Goal: Task Accomplishment & Management: Use online tool/utility

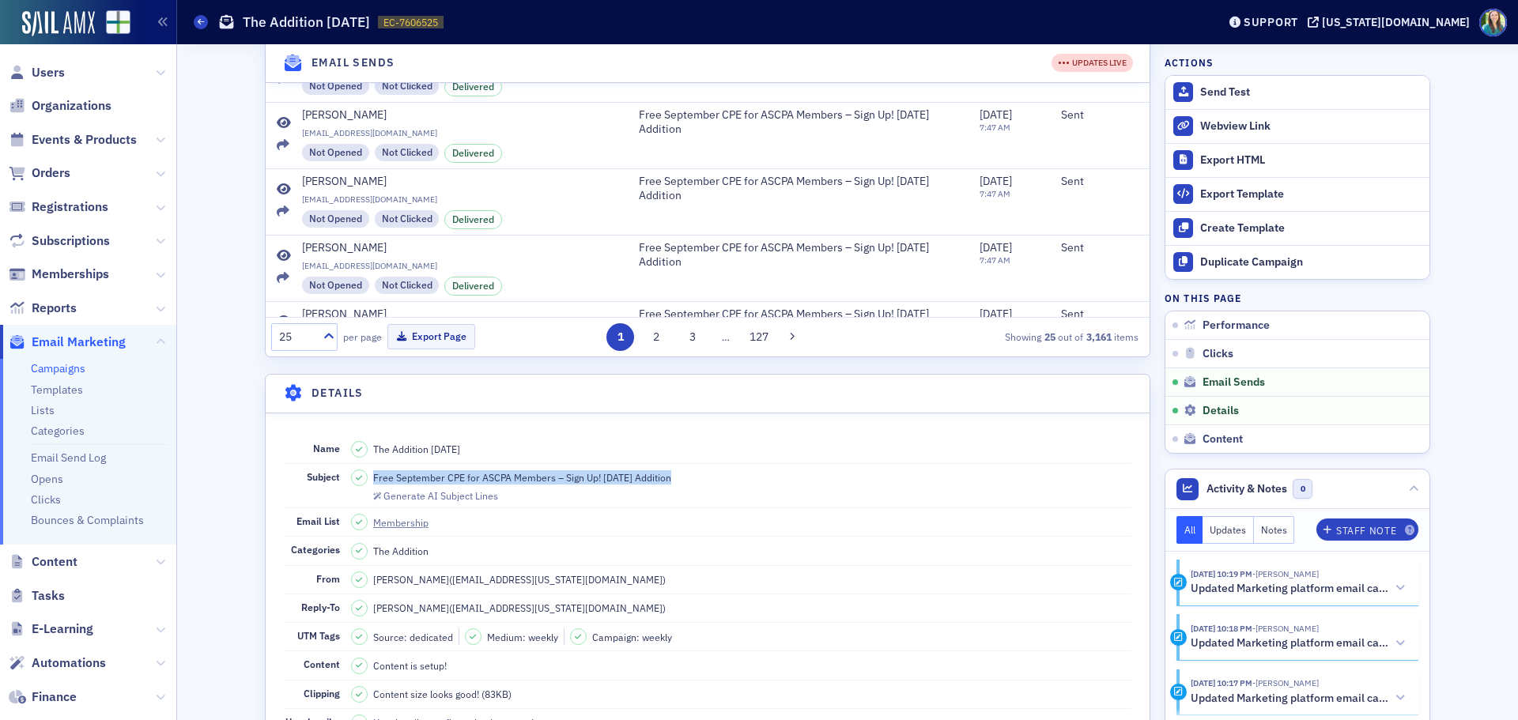
scroll to position [316, 0]
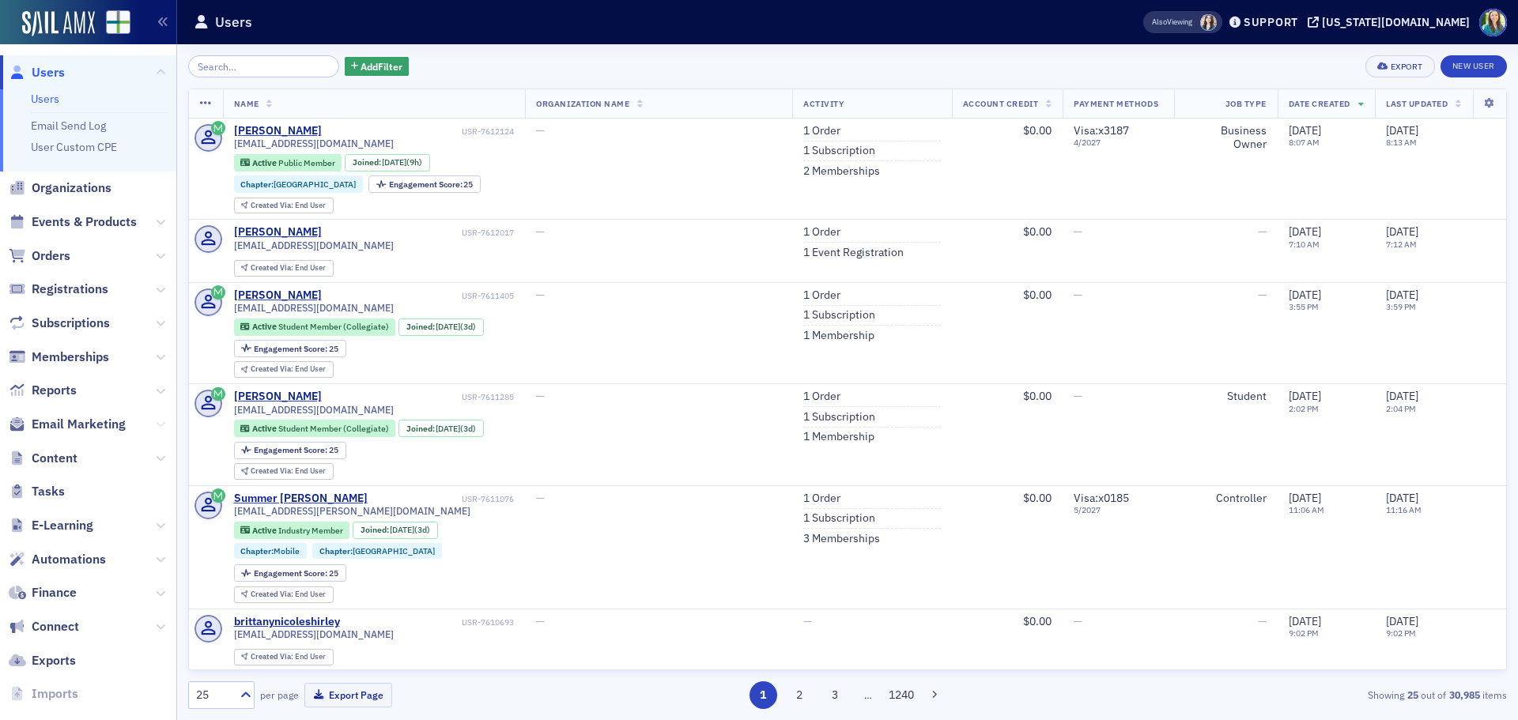
click at [156, 421] on icon at bounding box center [160, 424] width 9 height 9
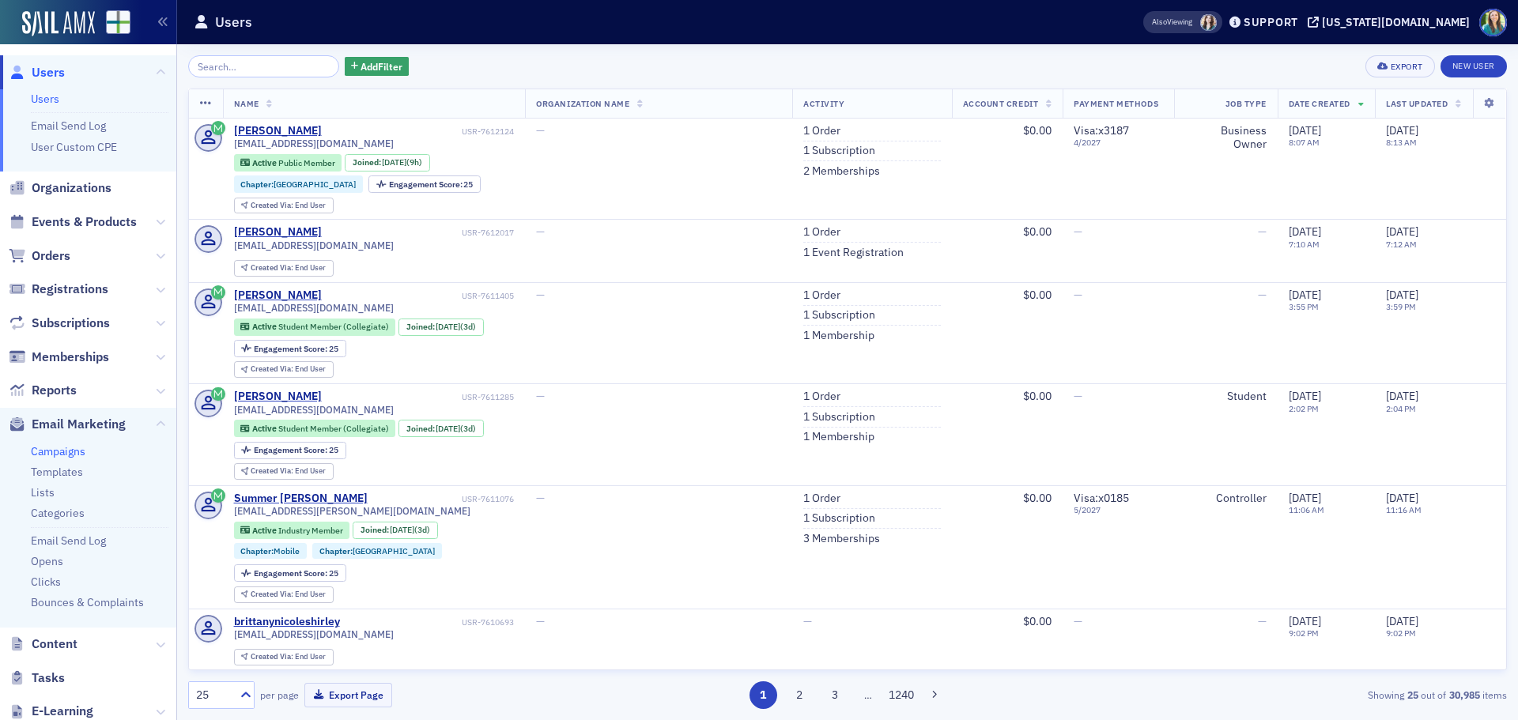
click at [70, 456] on link "Campaigns" at bounding box center [58, 451] width 55 height 14
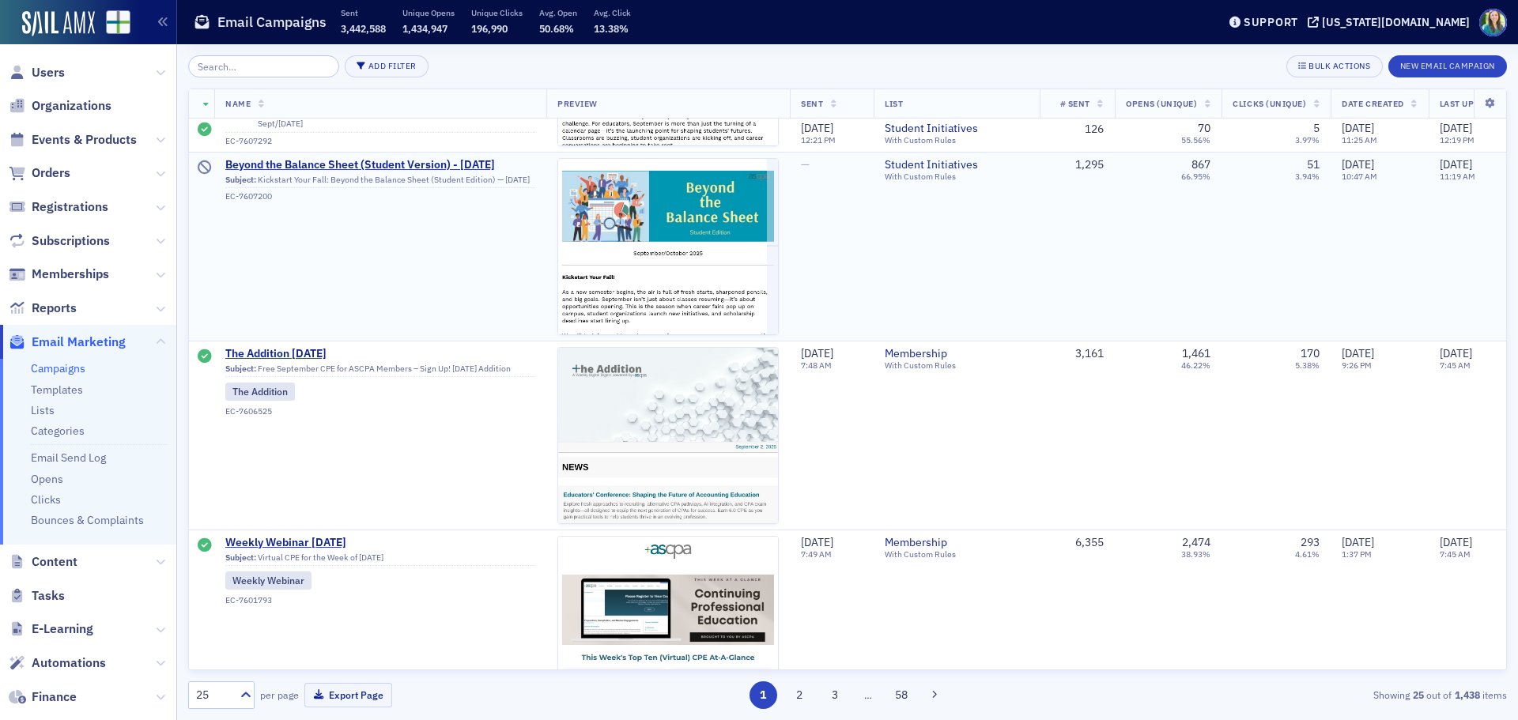
scroll to position [2214, 0]
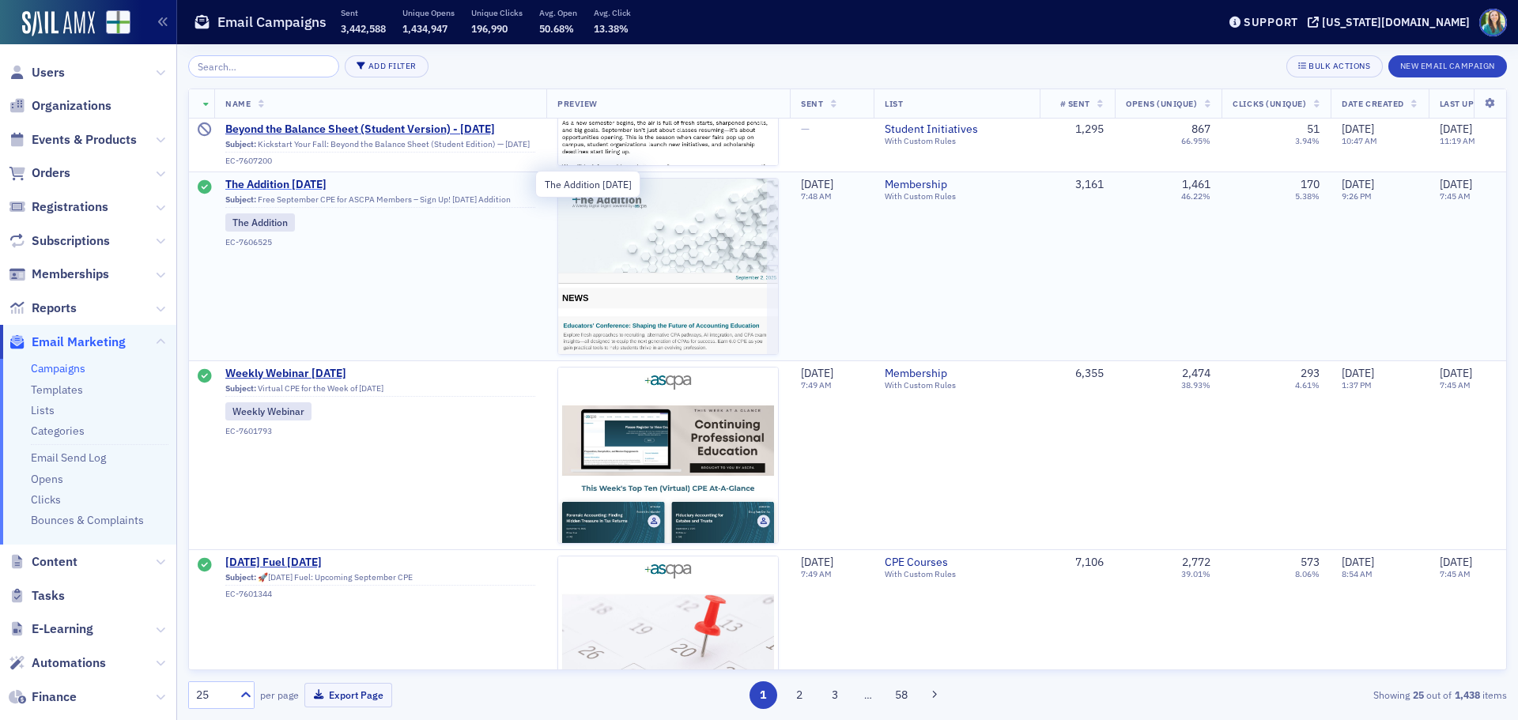
click at [289, 179] on span "The Addition [DATE]" at bounding box center [380, 185] width 310 height 14
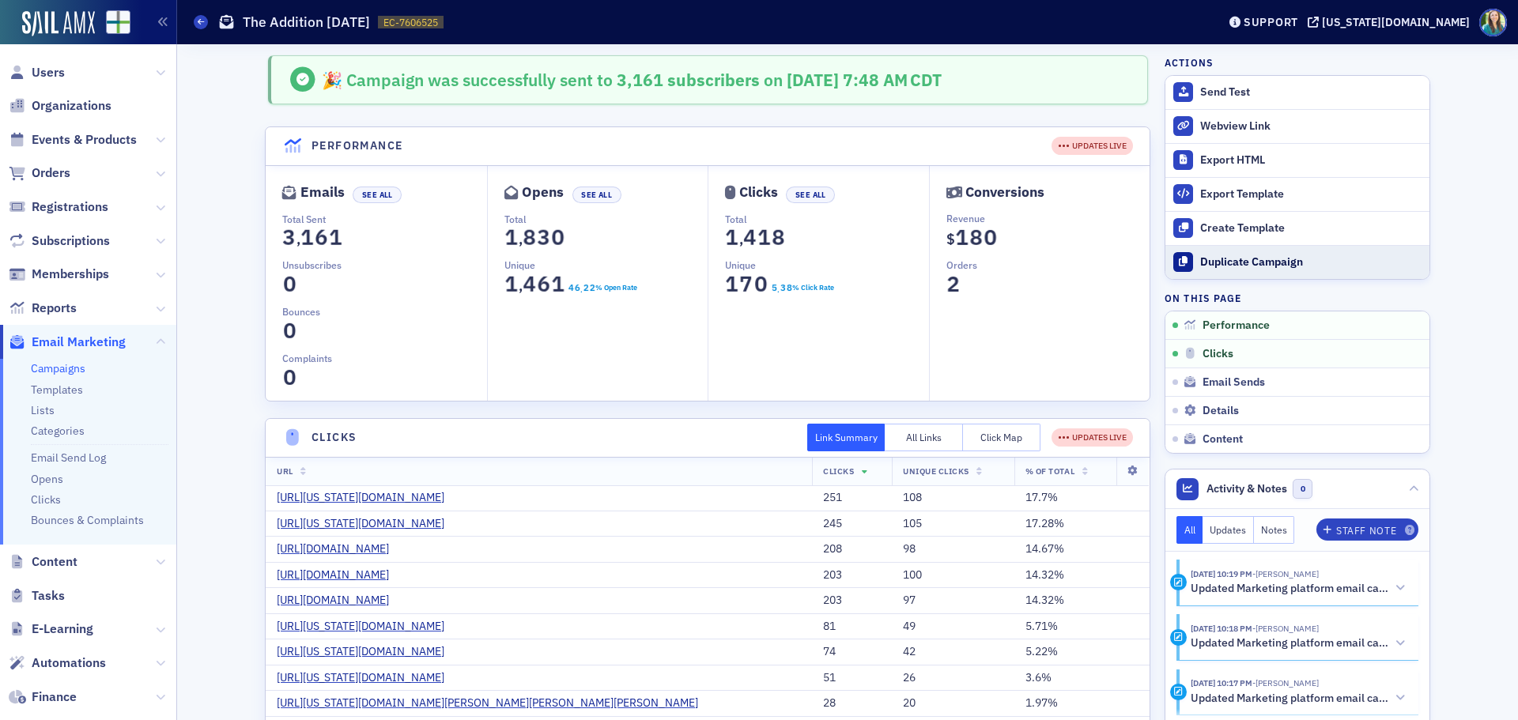
click at [1263, 259] on div "Duplicate Campaign" at bounding box center [1310, 262] width 221 height 14
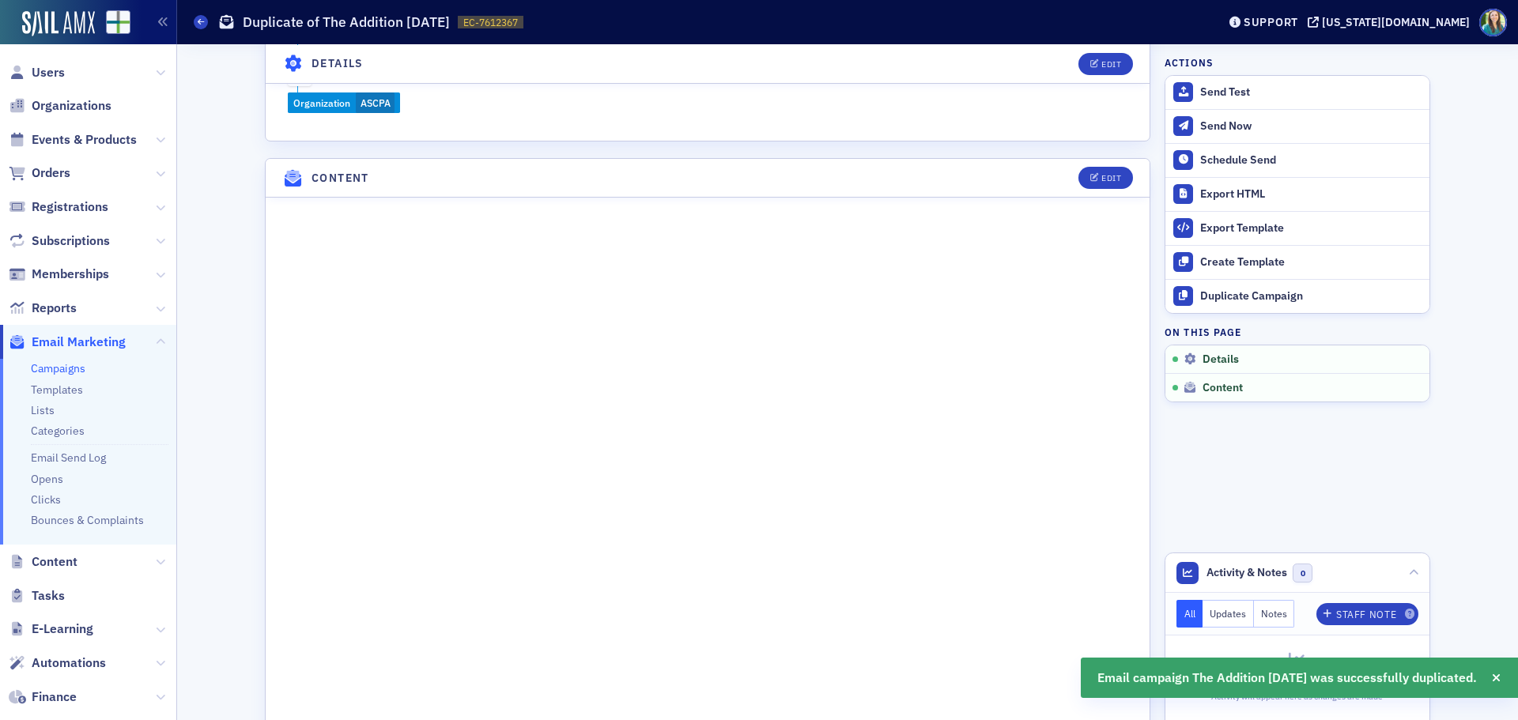
scroll to position [712, 0]
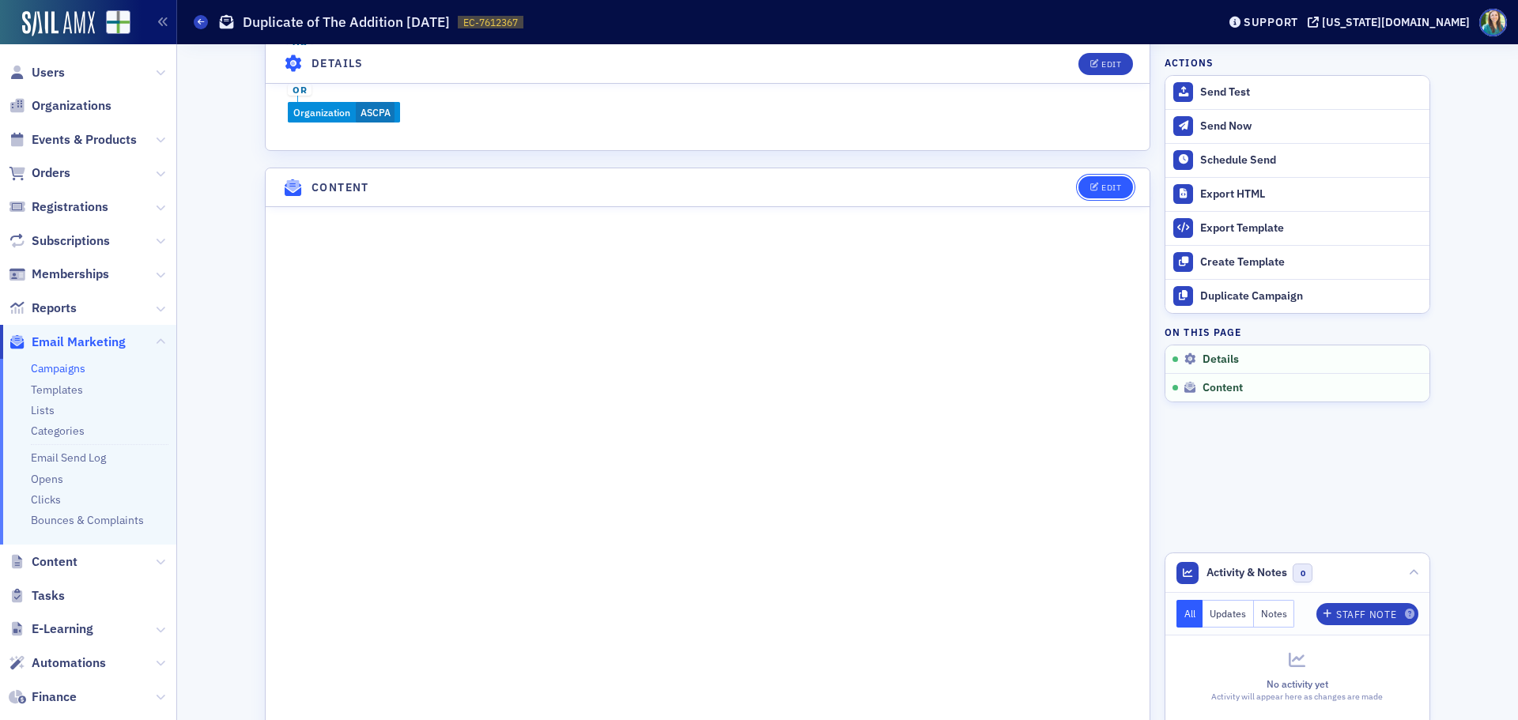
click at [1097, 178] on button "Edit" at bounding box center [1105, 187] width 55 height 22
